Goal: Ask a question: Seek information or help from site administrators or community

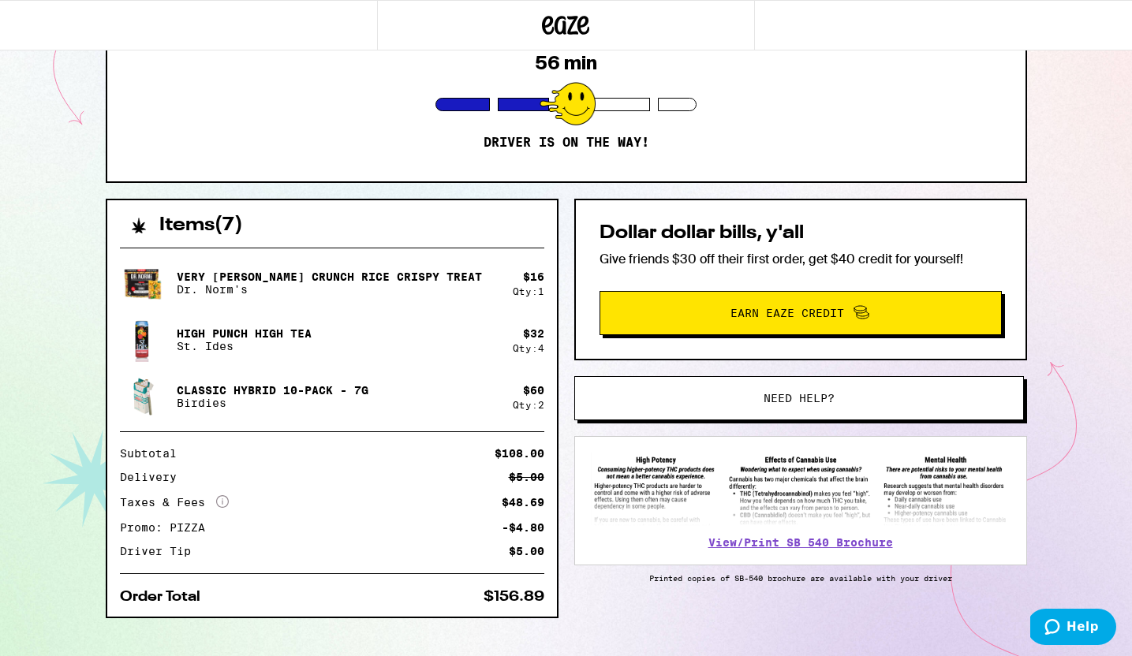
scroll to position [200, 0]
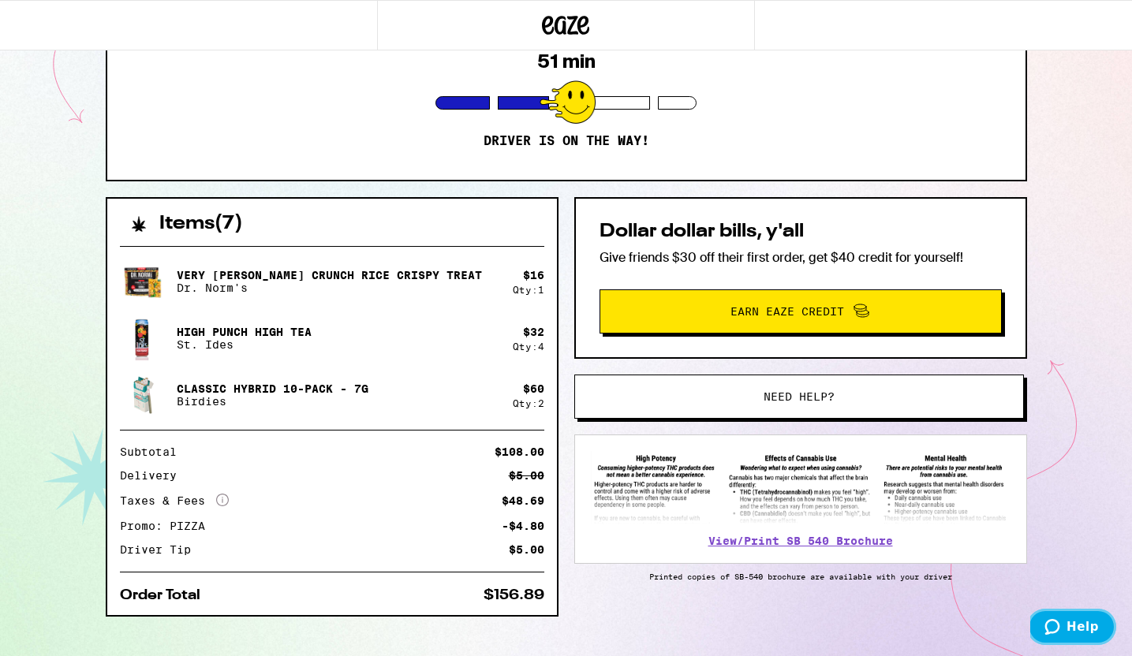
click at [1041, 630] on button "Help" at bounding box center [1071, 627] width 89 height 36
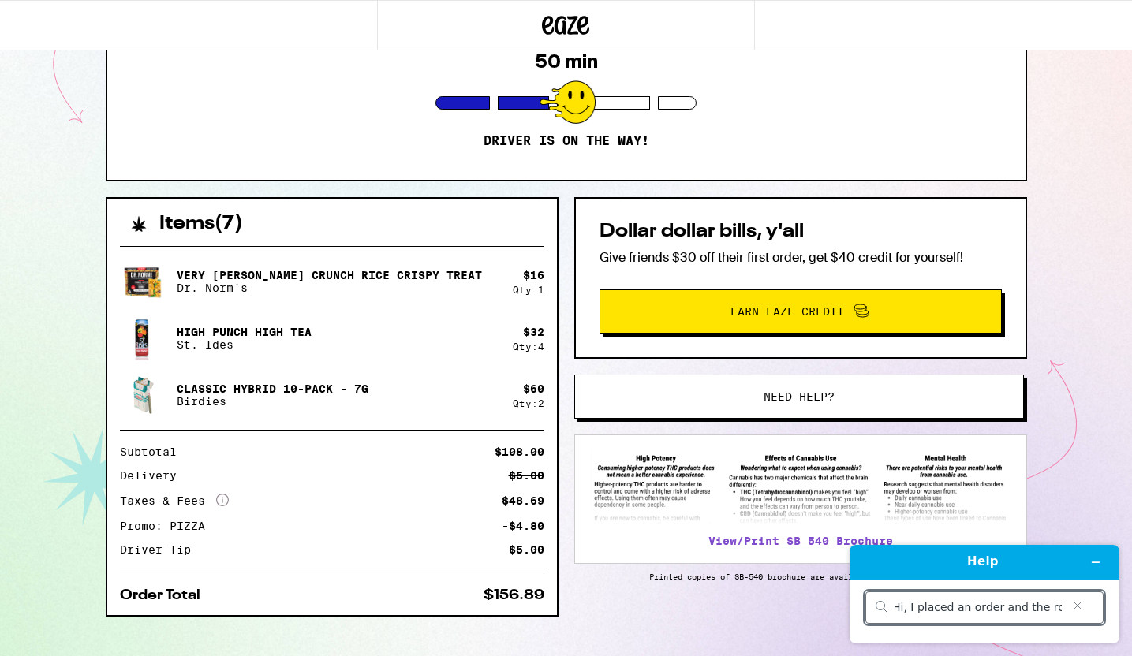
scroll to position [0, 0]
type input "Hi, I placed an order and the order wont be delivered tonight so I want to remo…"
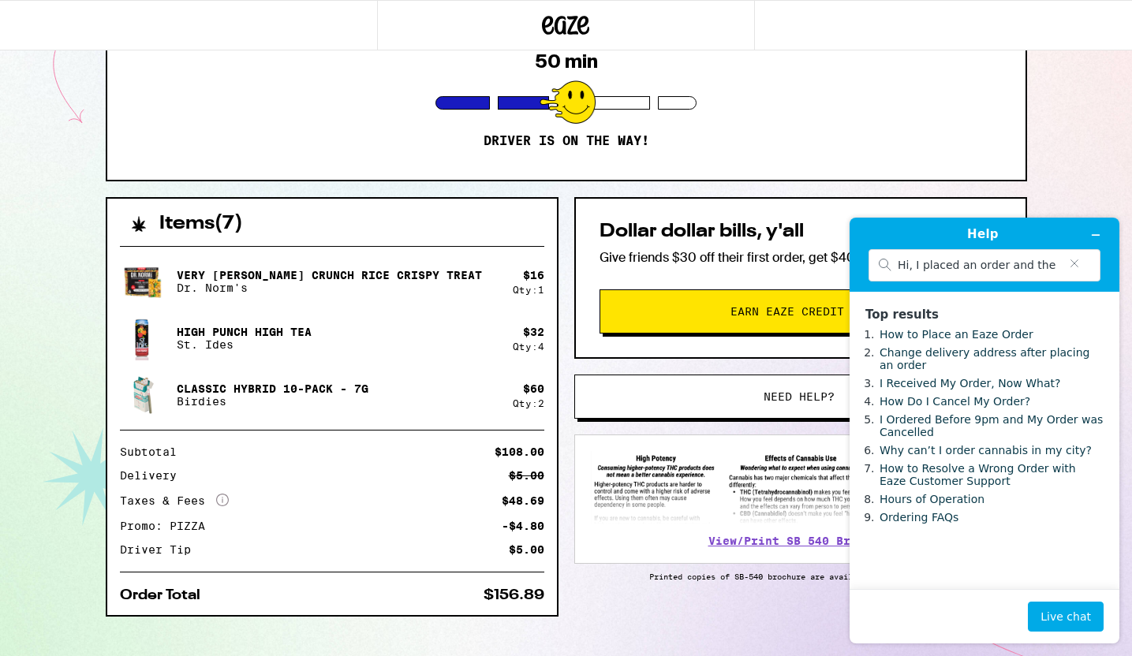
click at [795, 387] on button "Need help?" at bounding box center [799, 397] width 450 height 44
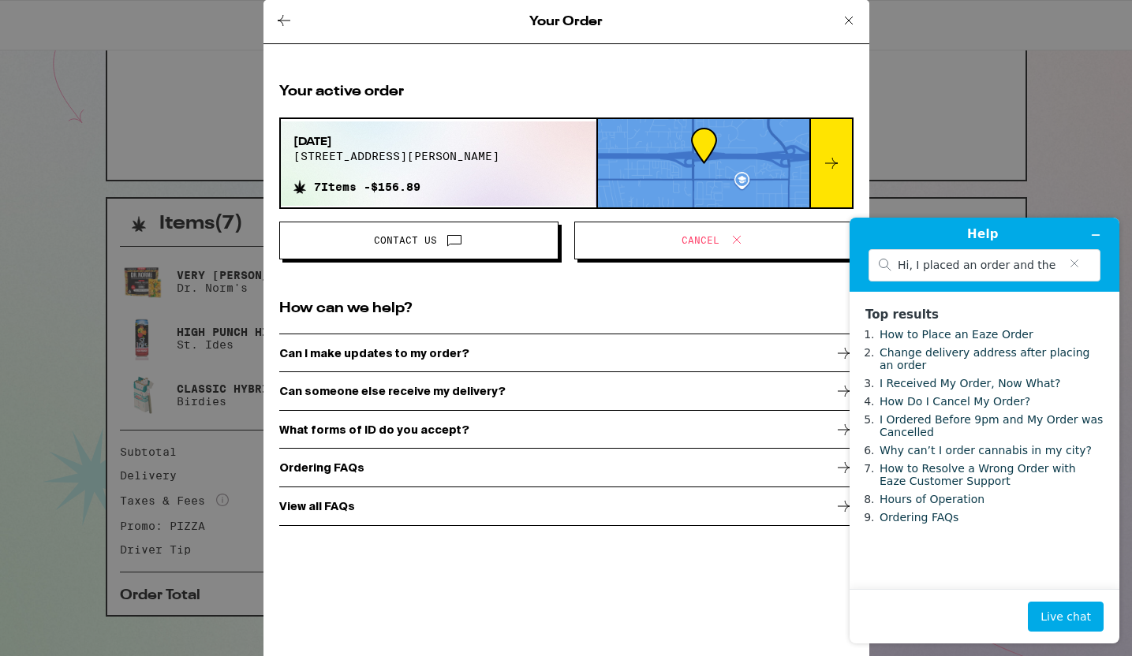
click at [525, 245] on span "Contact Us" at bounding box center [419, 240] width 252 height 21
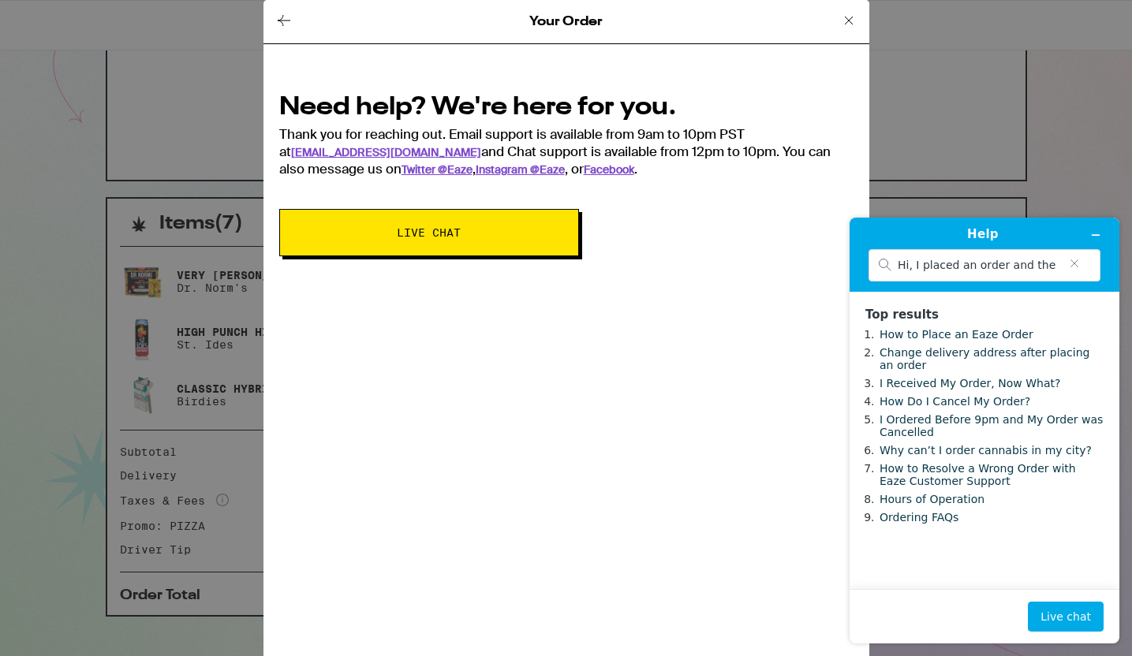
click at [279, 12] on icon at bounding box center [284, 20] width 19 height 19
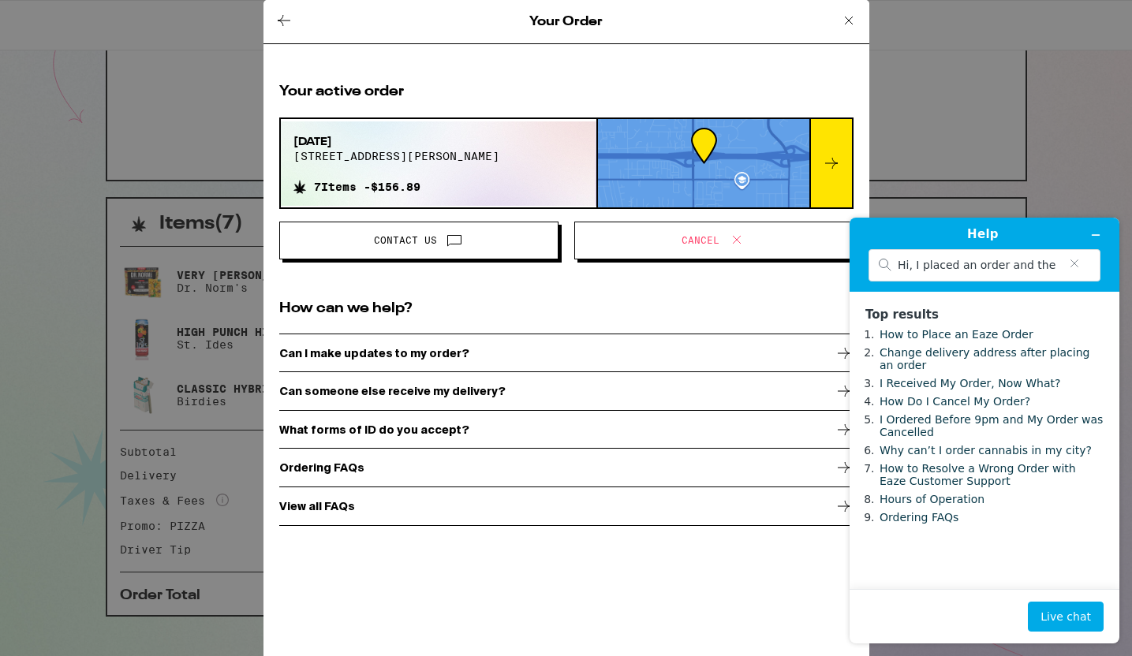
click at [419, 345] on div "Can I make updates to my order?" at bounding box center [566, 353] width 574 height 39
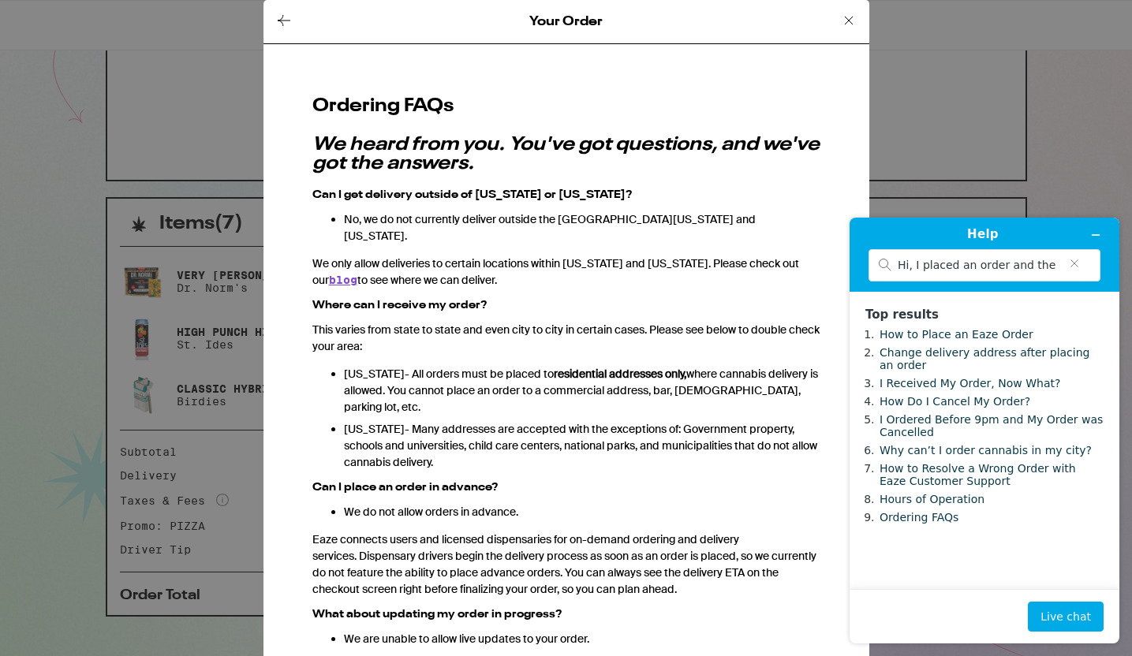
click at [285, 12] on icon at bounding box center [284, 20] width 19 height 19
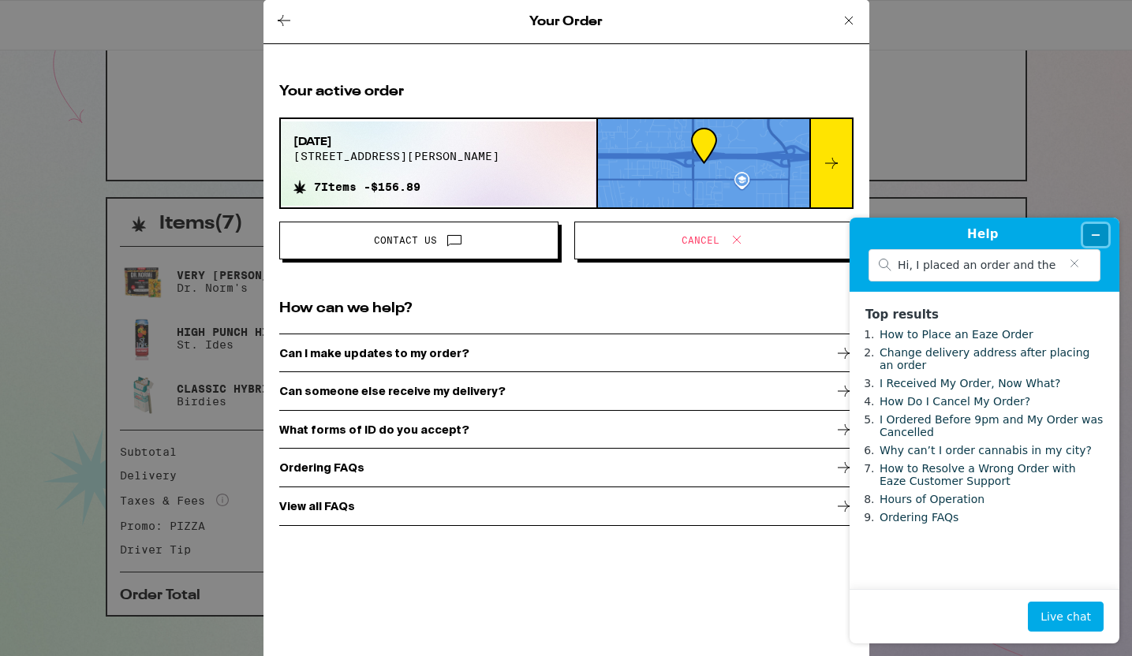
click at [1101, 234] on button "Minimize widget" at bounding box center [1095, 235] width 25 height 22
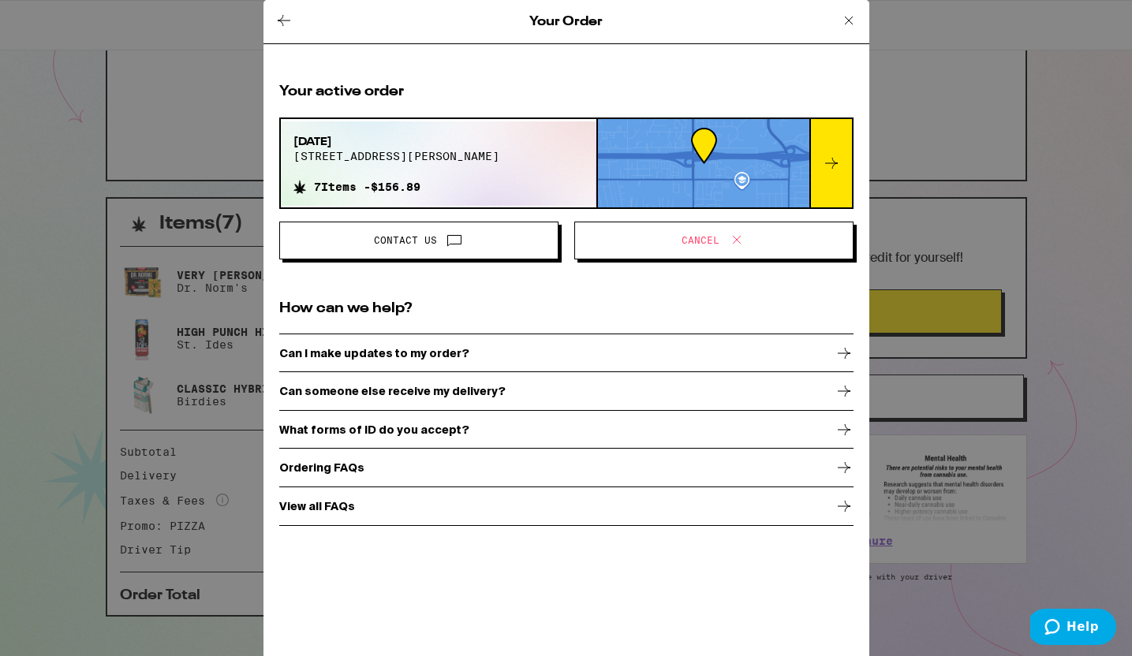
click at [844, 14] on icon at bounding box center [848, 20] width 19 height 19
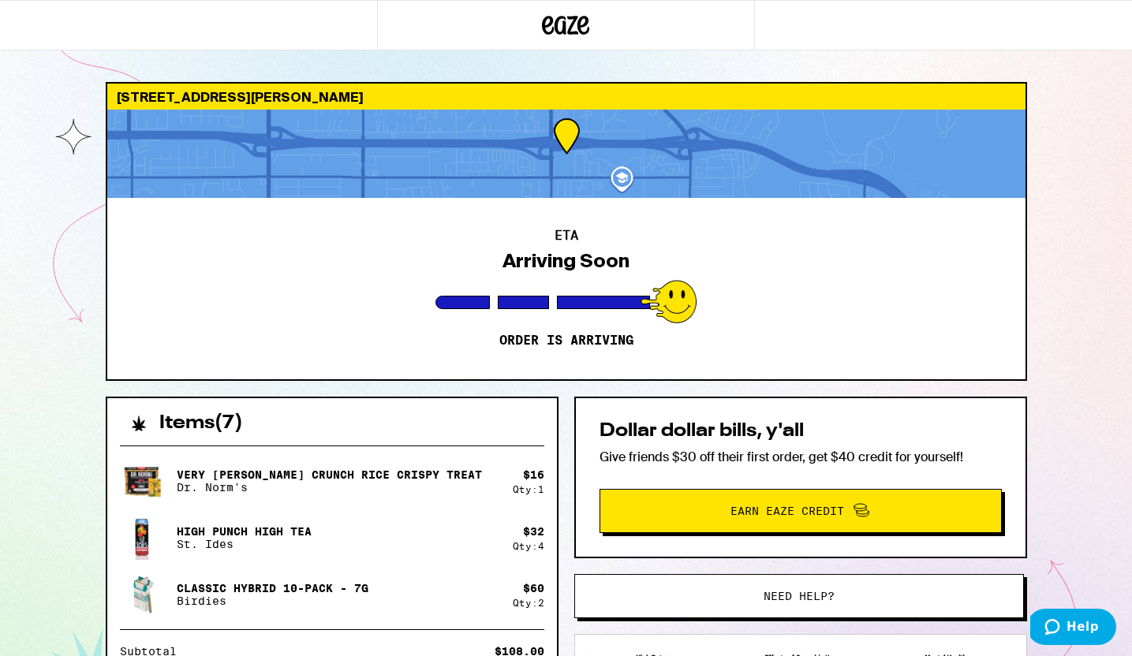
click at [566, 345] on p "Order is arriving" at bounding box center [566, 341] width 134 height 16
